Goal: Task Accomplishment & Management: Manage account settings

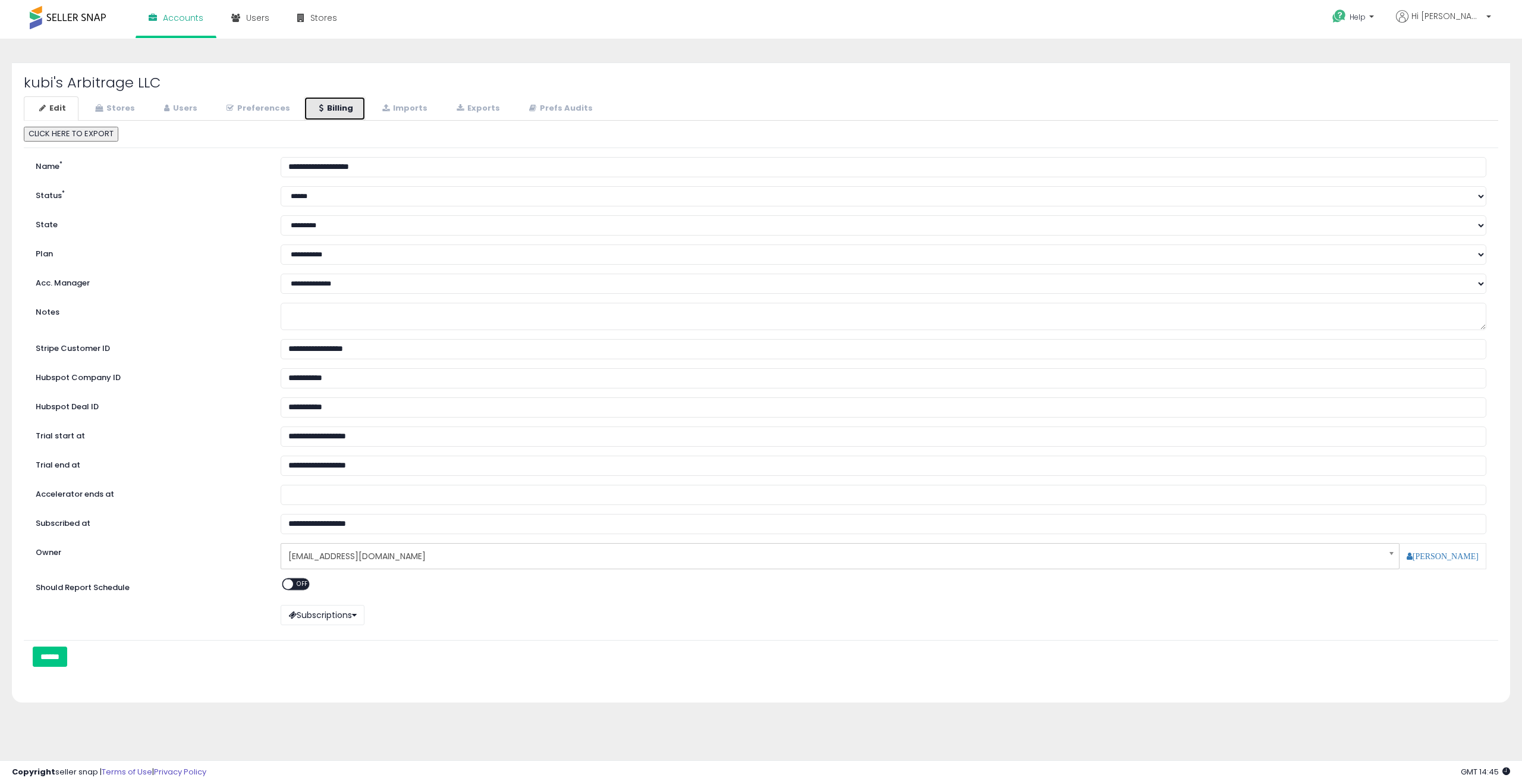
click at [325, 112] on link "Billing" at bounding box center [334, 109] width 62 height 25
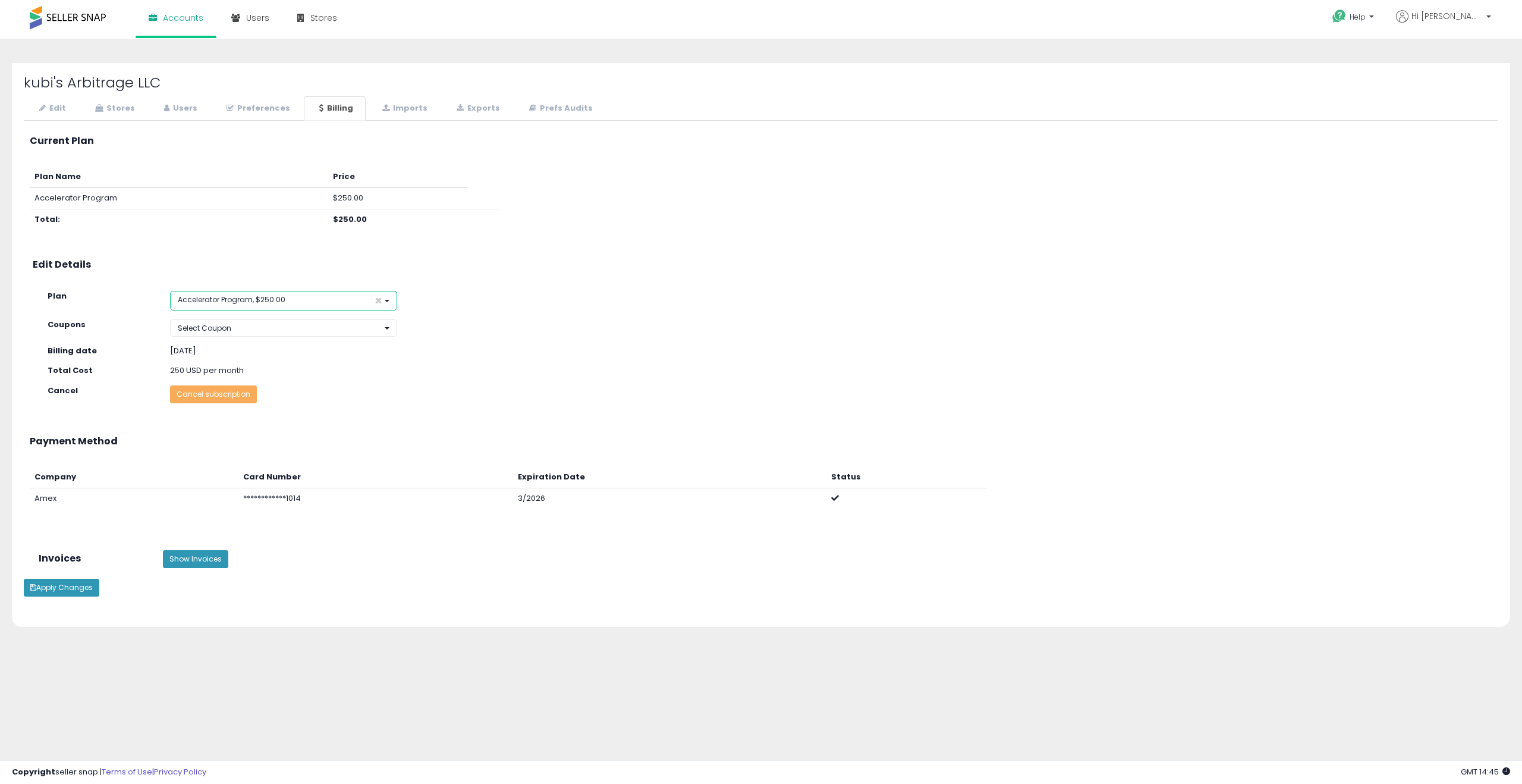
click at [285, 297] on button "Accelerator Program, $250.00 ×" at bounding box center [284, 300] width 227 height 20
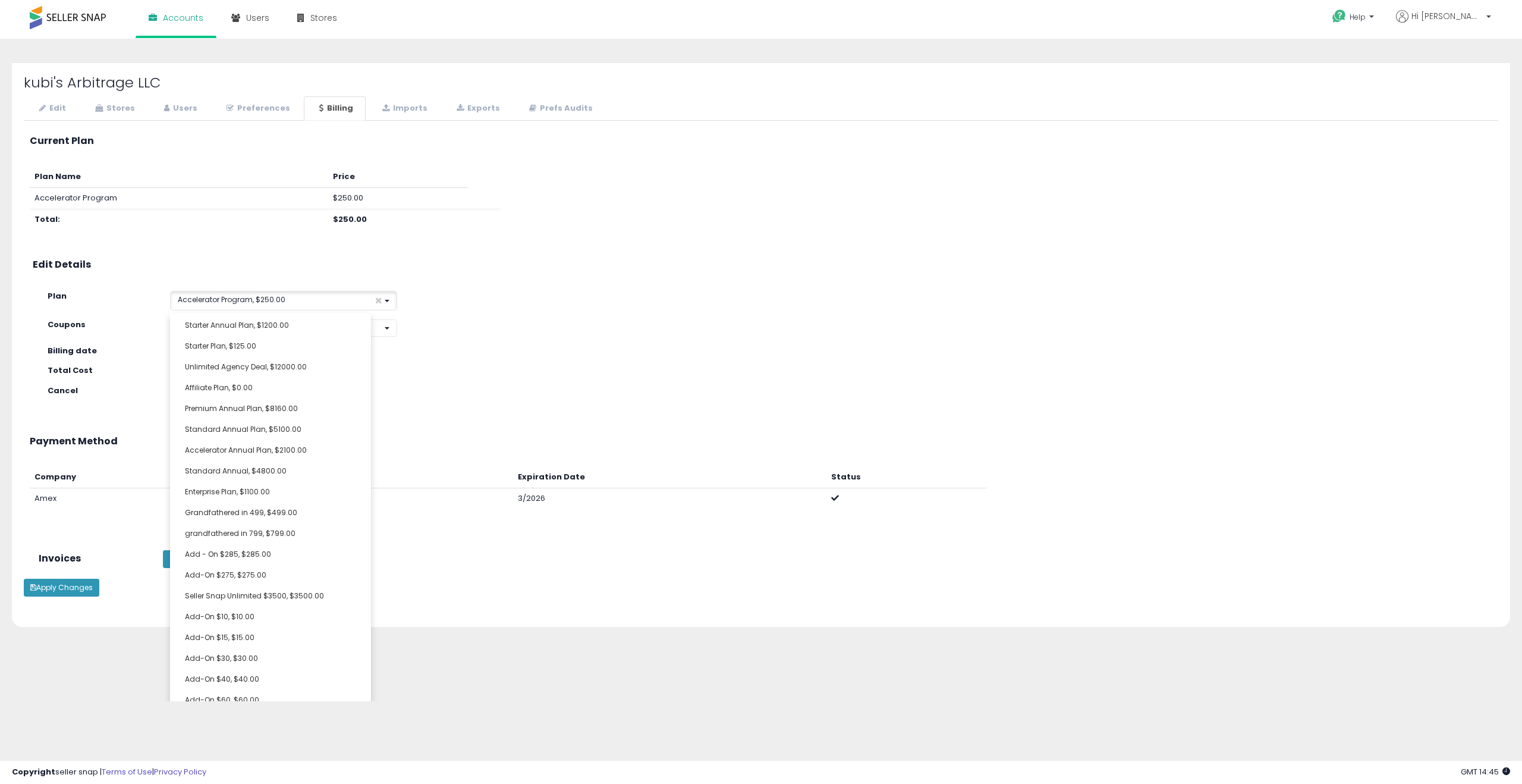
click at [603, 259] on h3 "Edit Details" at bounding box center [761, 264] width 1457 height 11
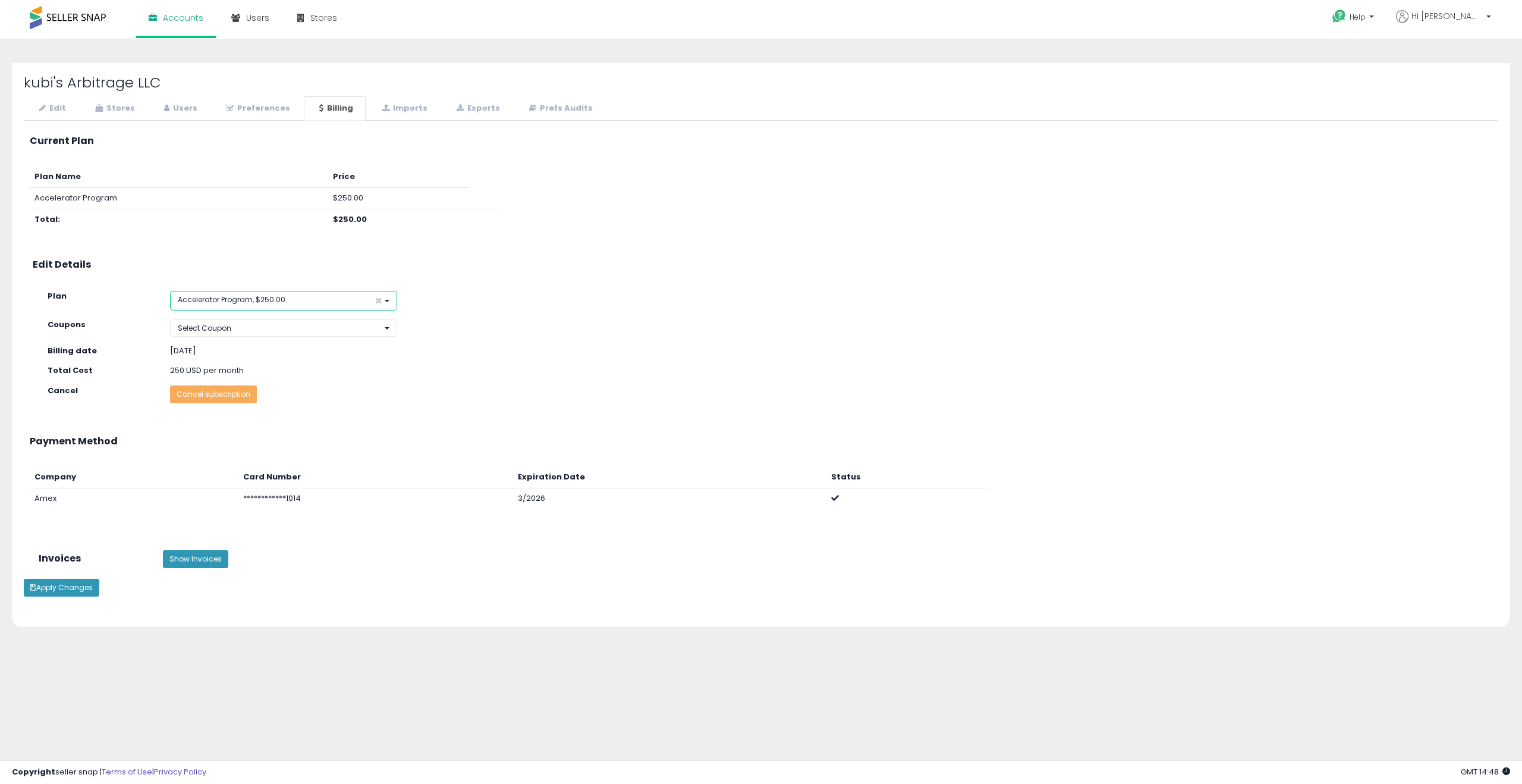
click at [264, 302] on span "Accelerator Program, $250.00" at bounding box center [231, 299] width 107 height 10
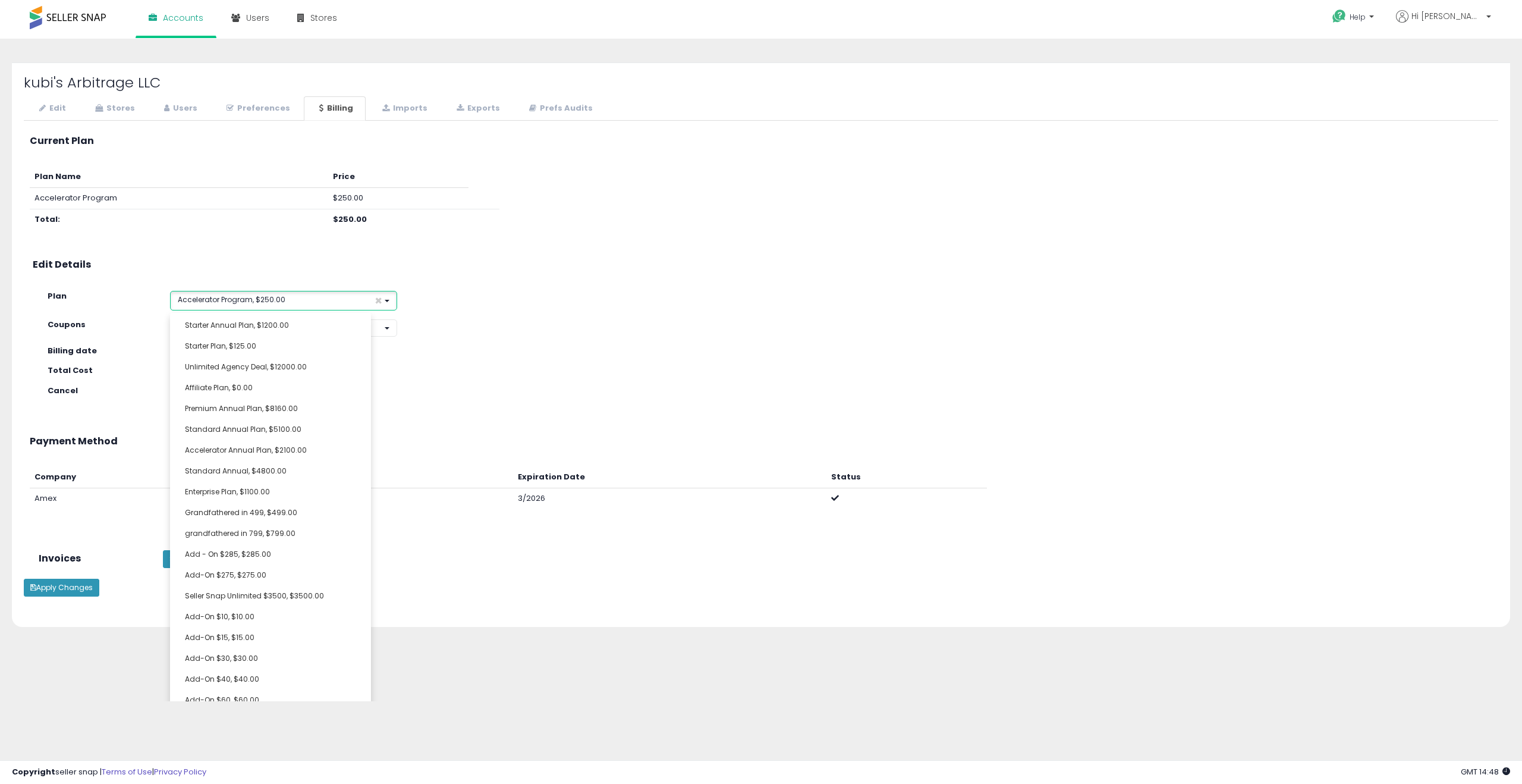
click at [264, 302] on span "Accelerator Program, $250.00" at bounding box center [231, 299] width 107 height 10
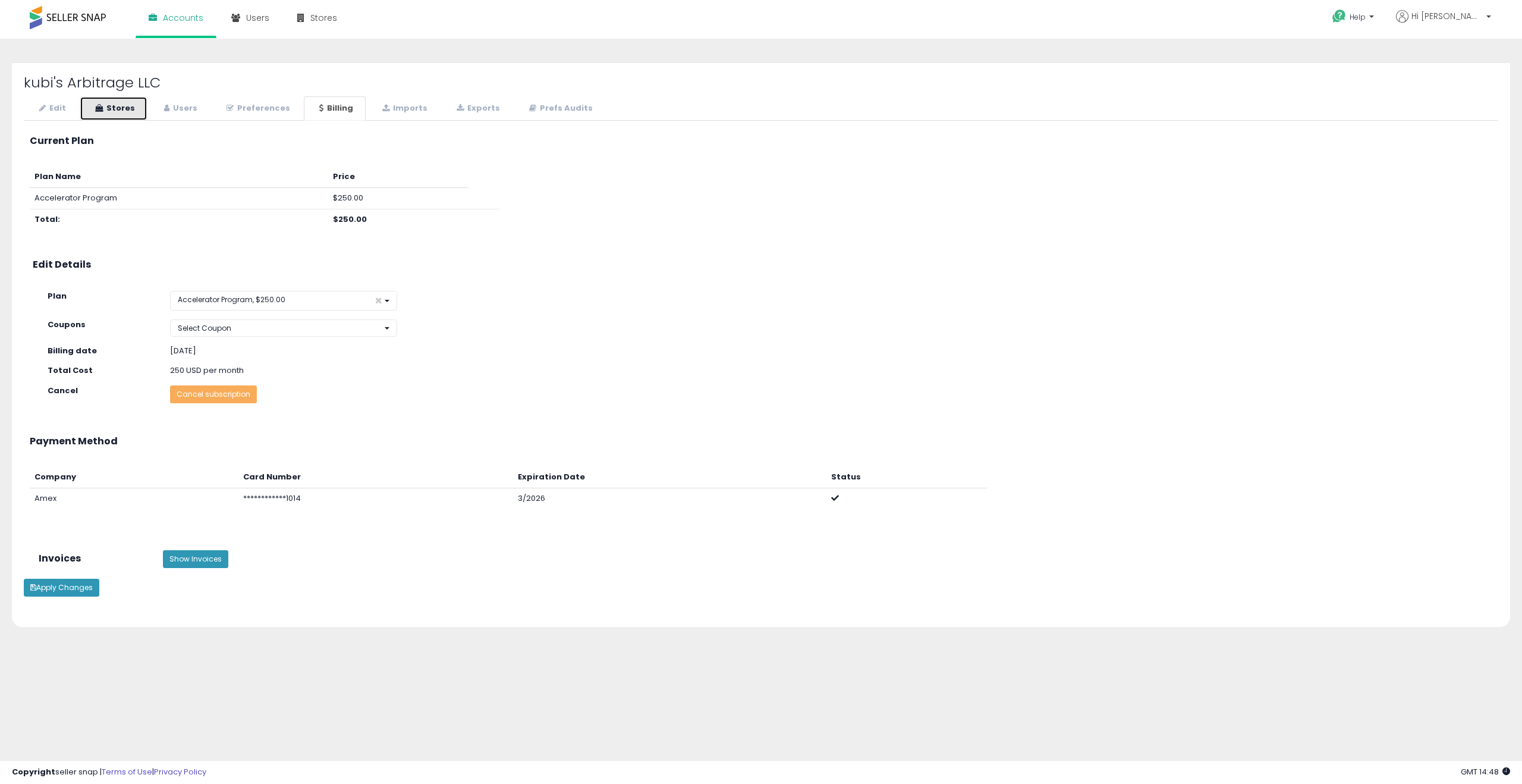
click at [107, 111] on link "Stores" at bounding box center [113, 109] width 67 height 25
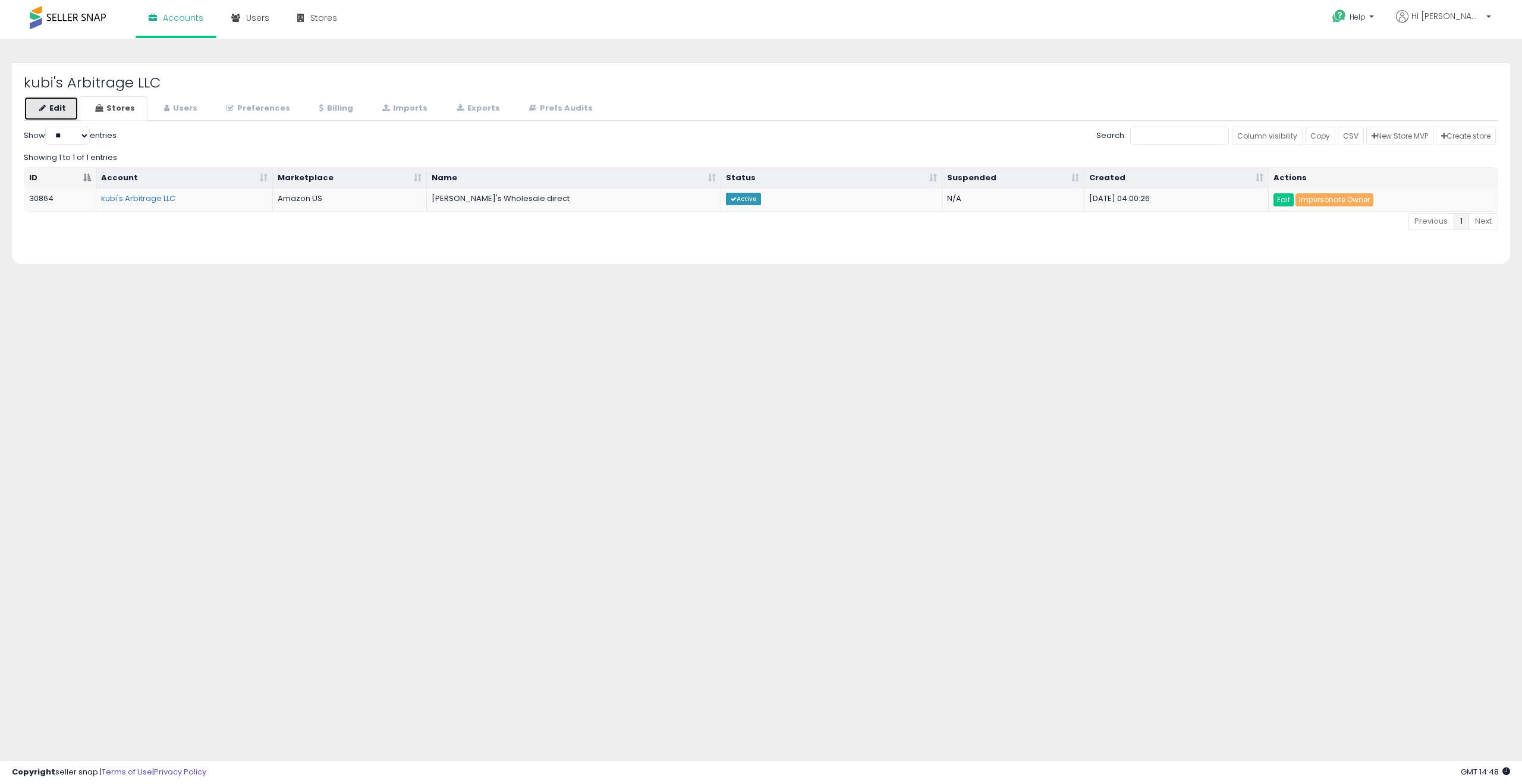
click at [53, 113] on link "Edit" at bounding box center [51, 109] width 54 height 25
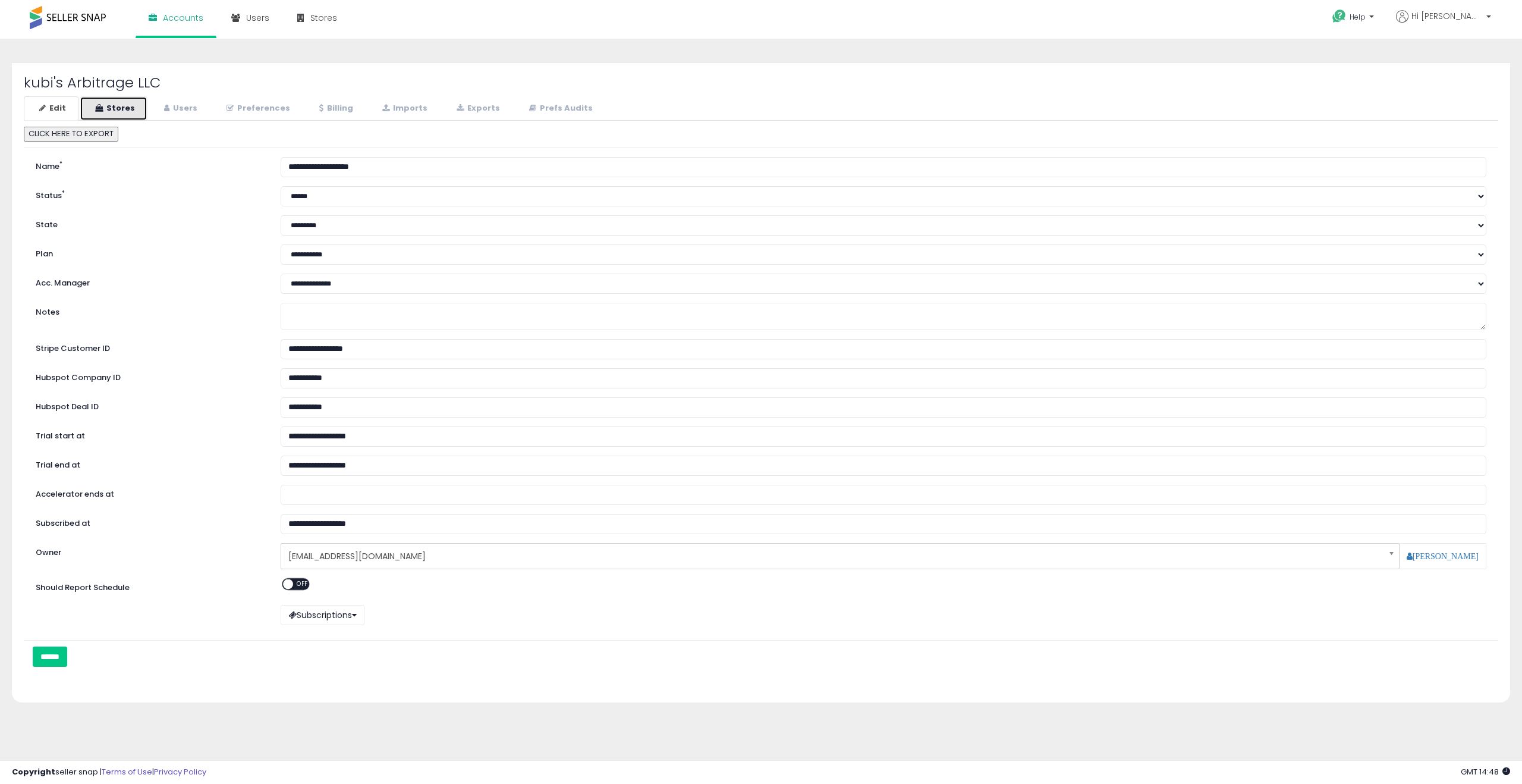
click at [91, 112] on link "Stores" at bounding box center [113, 109] width 67 height 25
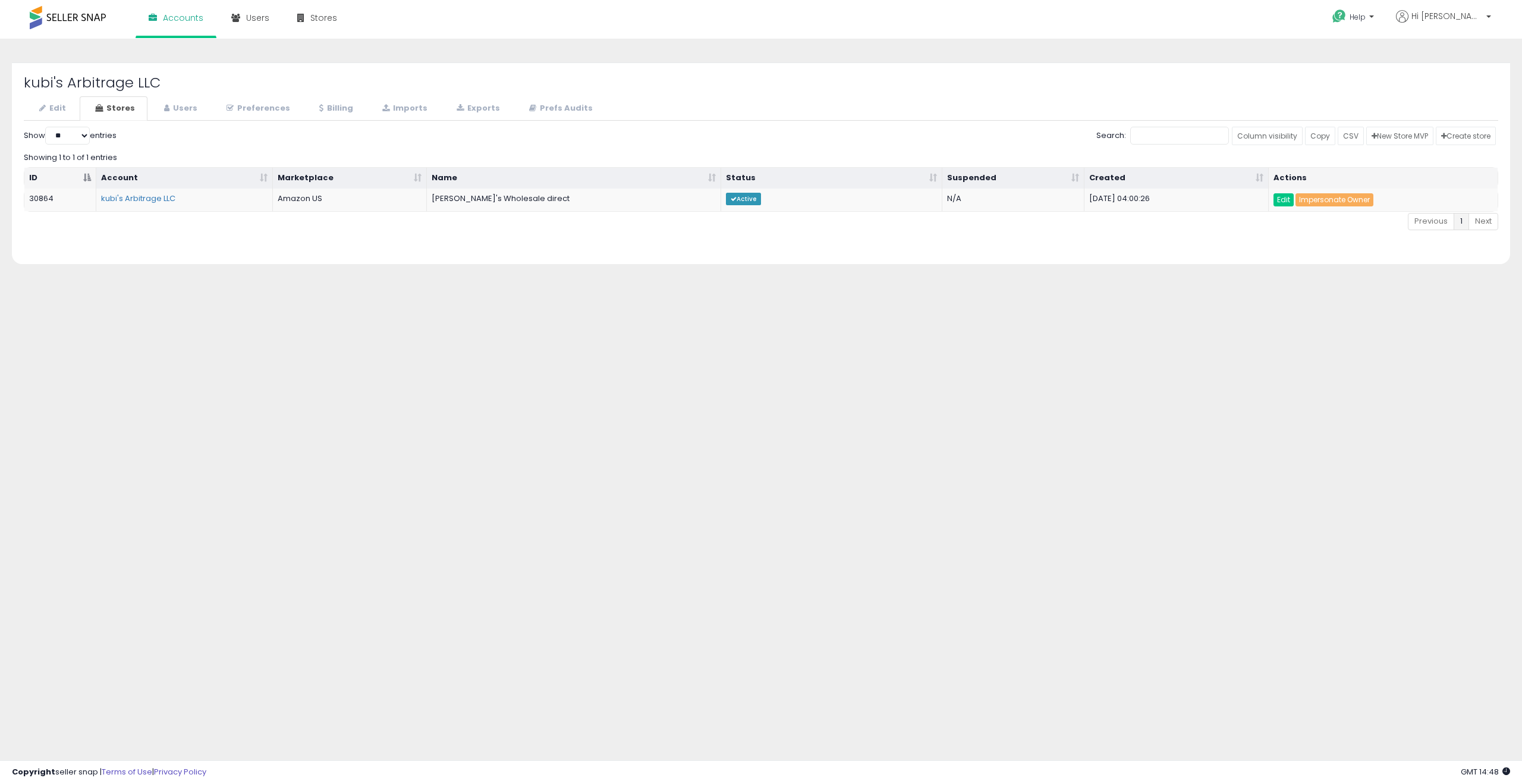
click at [71, 80] on h2 "kubi's Arbitrage LLC" at bounding box center [761, 83] width 1474 height 15
copy div "kubi's Arbitrage LLC"
click at [172, 29] on link "Accounts" at bounding box center [175, 18] width 73 height 36
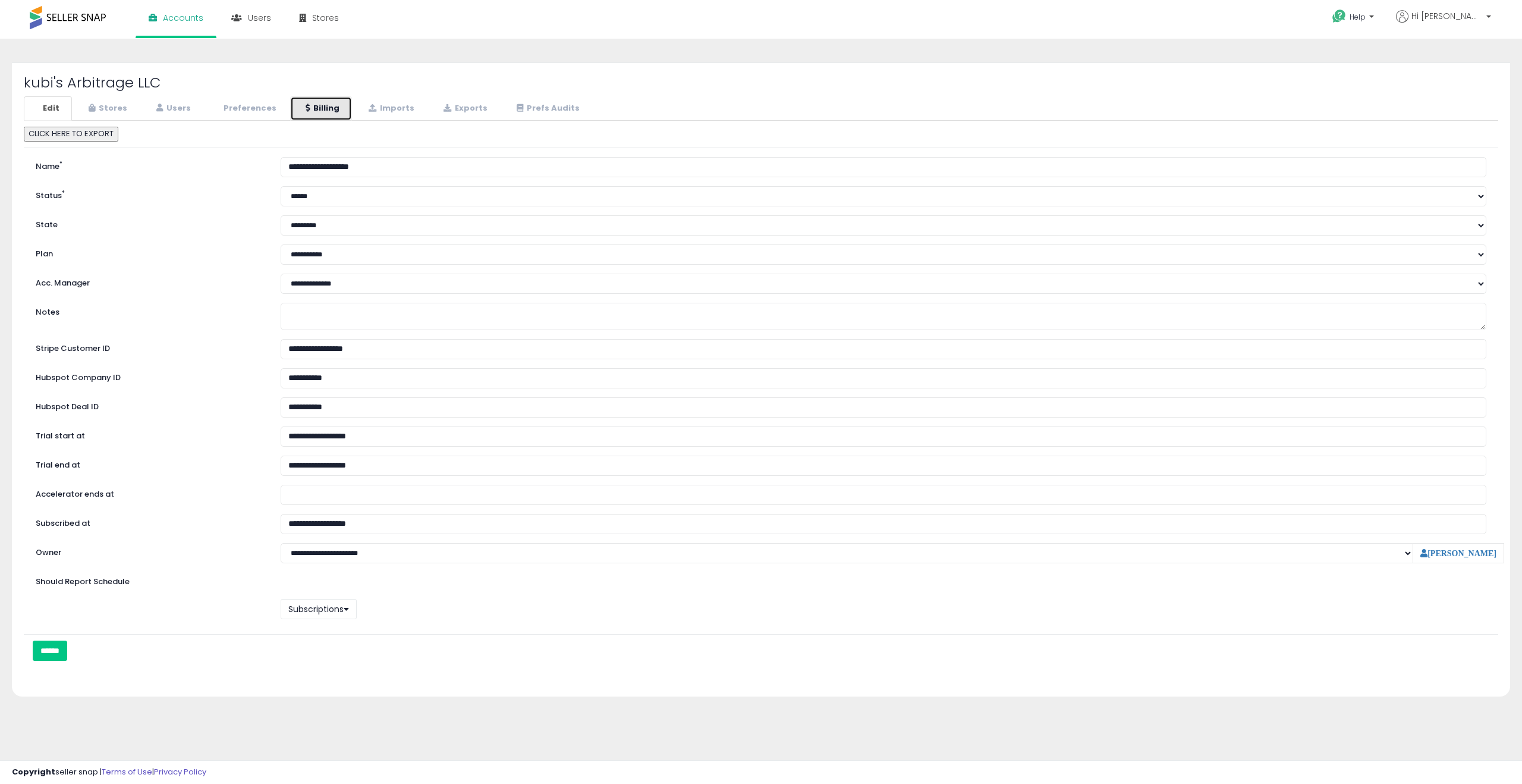
click at [334, 110] on link "Billing" at bounding box center [321, 109] width 62 height 25
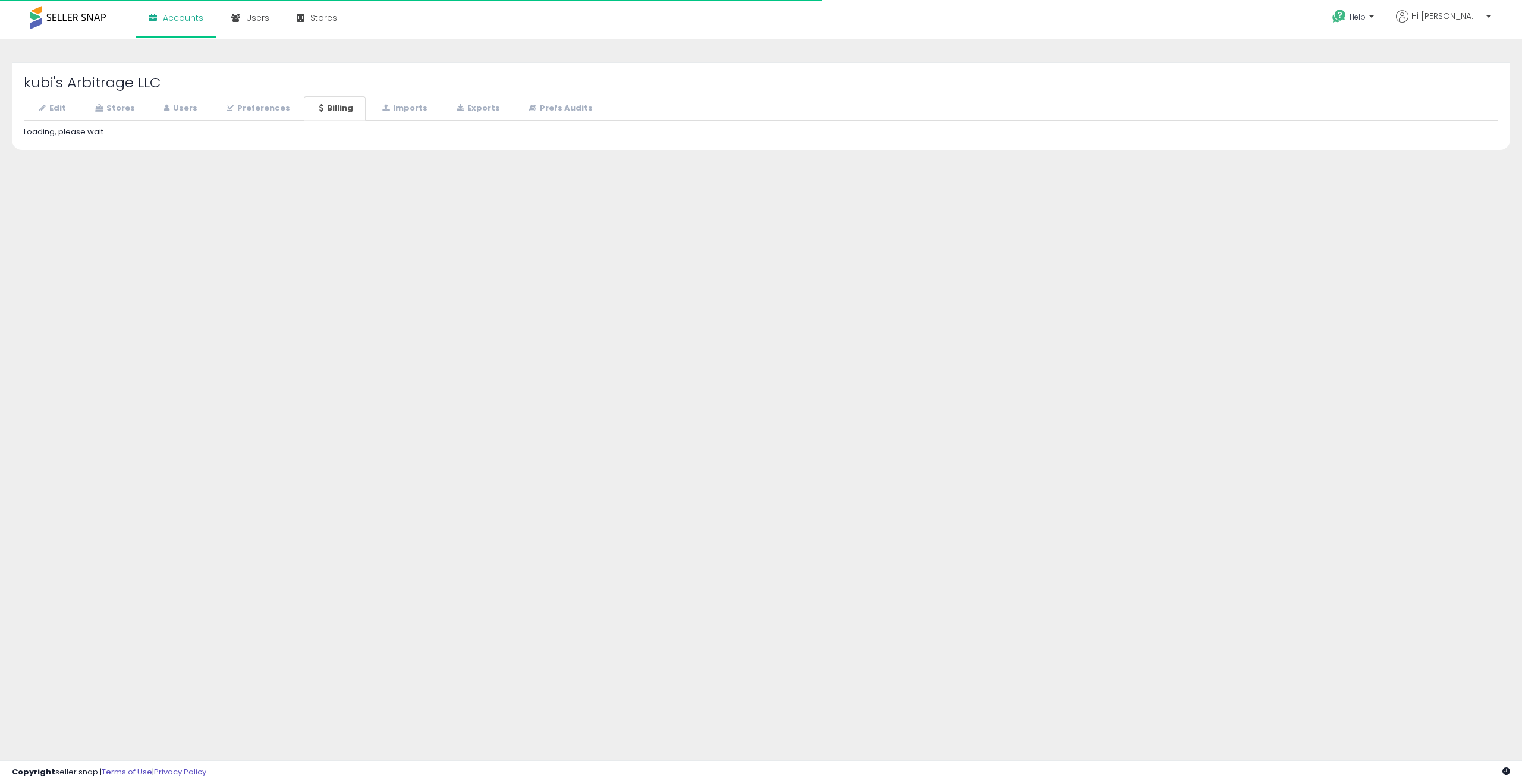
click at [325, 107] on link "Billing" at bounding box center [334, 109] width 62 height 25
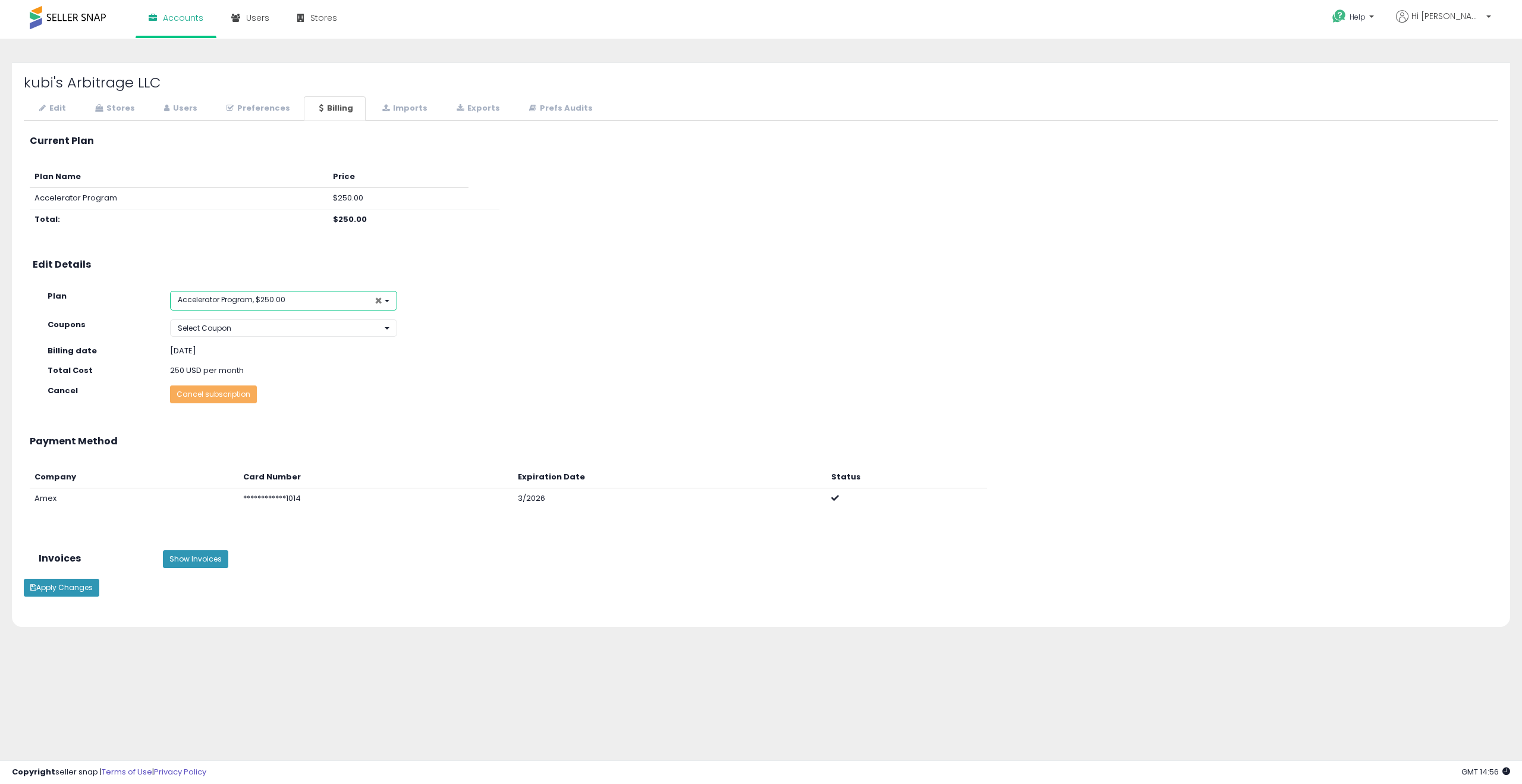
click at [379, 299] on span "×" at bounding box center [379, 300] width 8 height 12
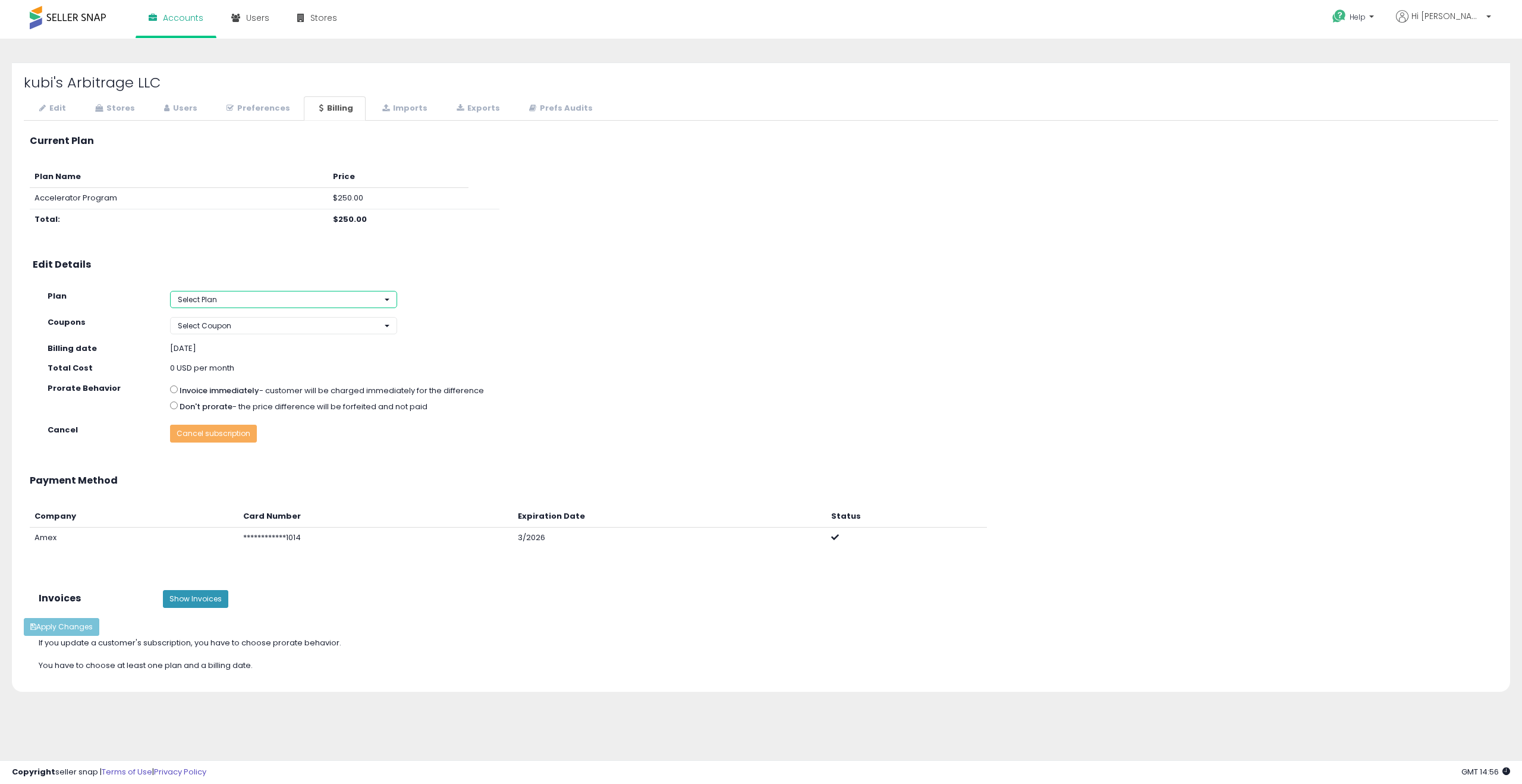
click at [325, 299] on button "Select Plan" at bounding box center [284, 299] width 227 height 17
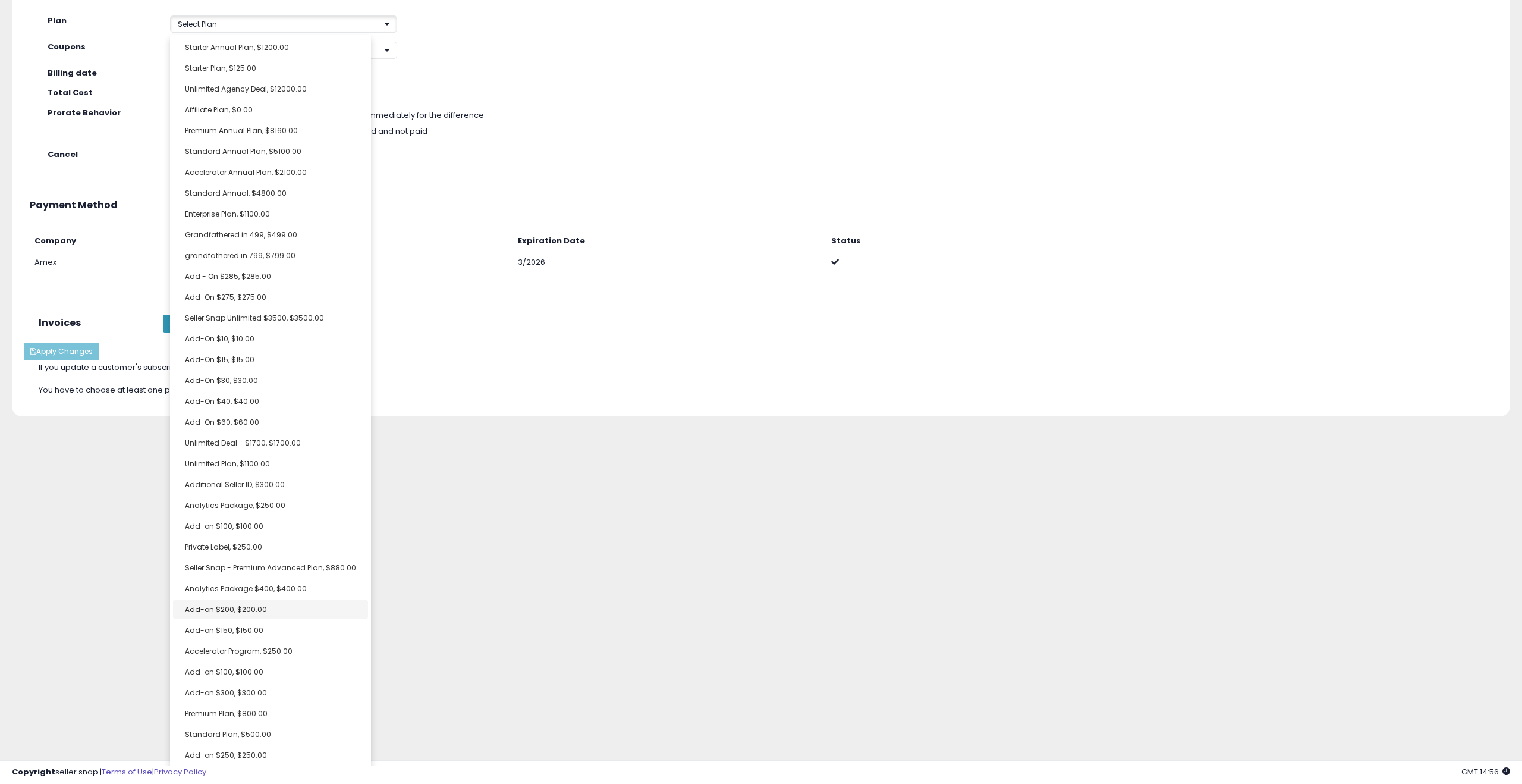
scroll to position [276, 0]
select select "**********"
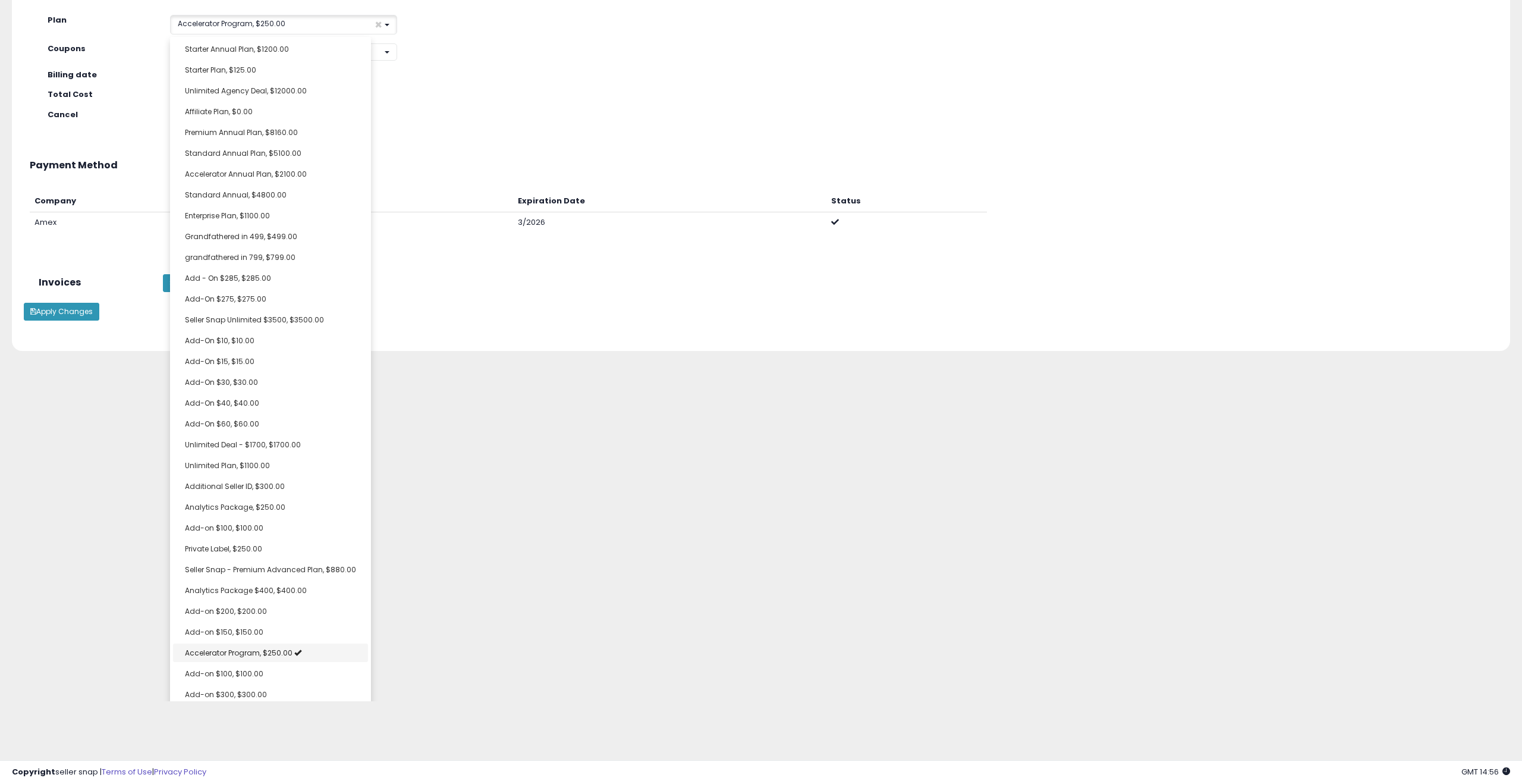
scroll to position [277, 0]
click at [293, 651] on link "Accelerator Program, $250.00" at bounding box center [271, 652] width 195 height 18
click at [479, 573] on div "Unable to login Retrieving listings data.. has not yet accepted the Terms of Us…" at bounding box center [761, 350] width 1522 height 701
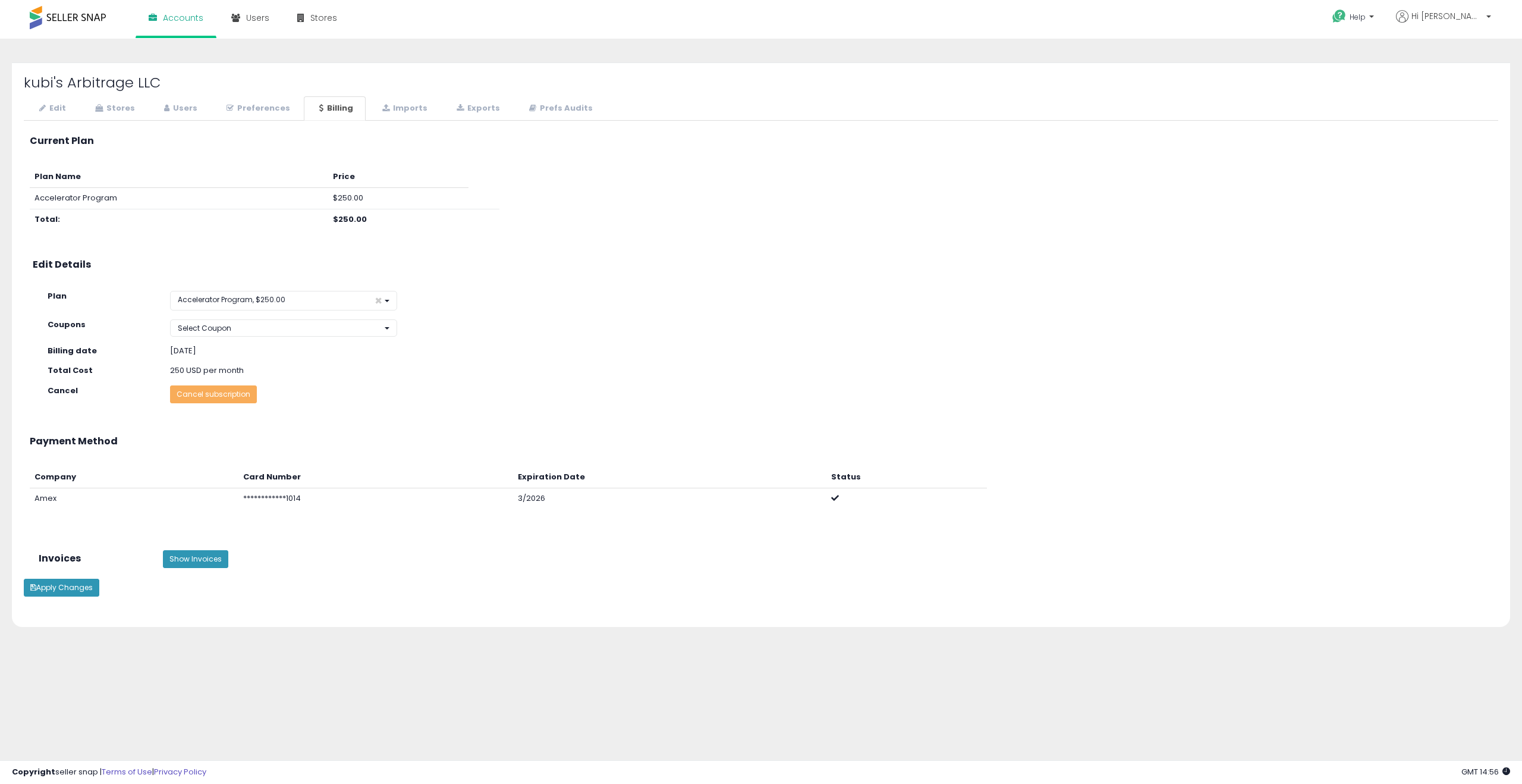
scroll to position [0, 0]
